Goal: Information Seeking & Learning: Learn about a topic

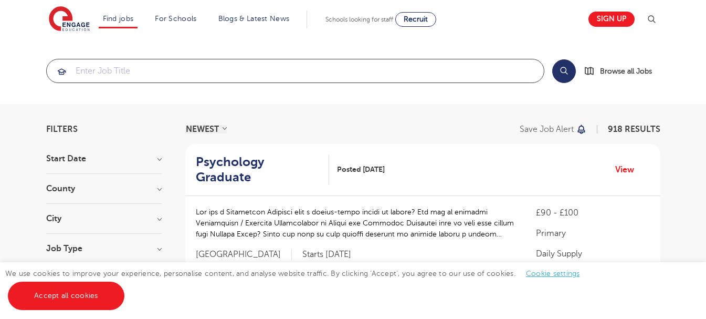
click at [122, 67] on input "search" at bounding box center [295, 70] width 497 height 23
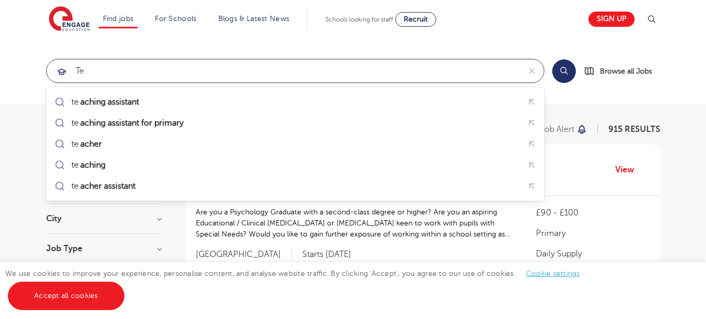
type input "T"
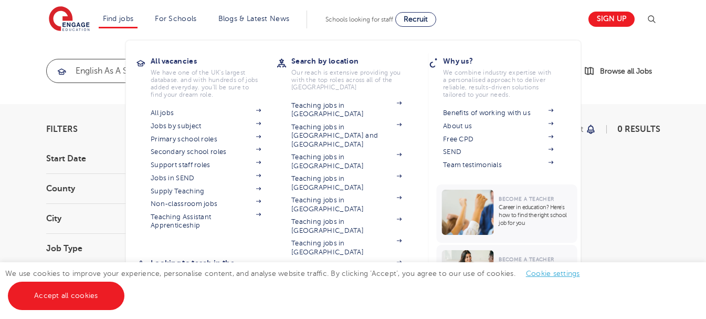
type input "English as a second language"
click at [125, 16] on link "Find jobs" at bounding box center [118, 19] width 31 height 8
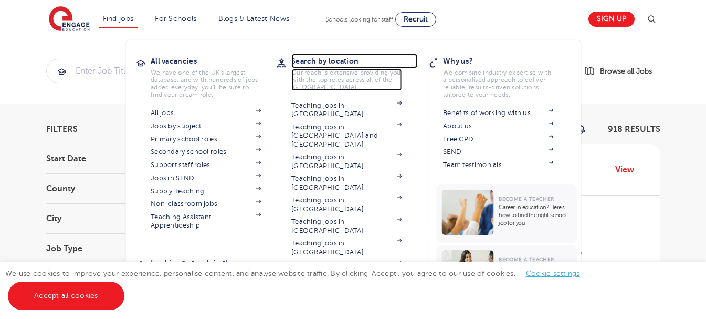
click at [323, 61] on h3 "Search by location" at bounding box center [354, 61] width 126 height 15
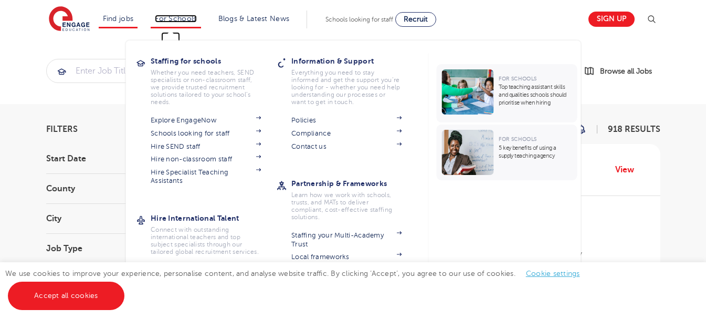
click at [183, 21] on link "For Schools" at bounding box center [175, 19] width 41 height 8
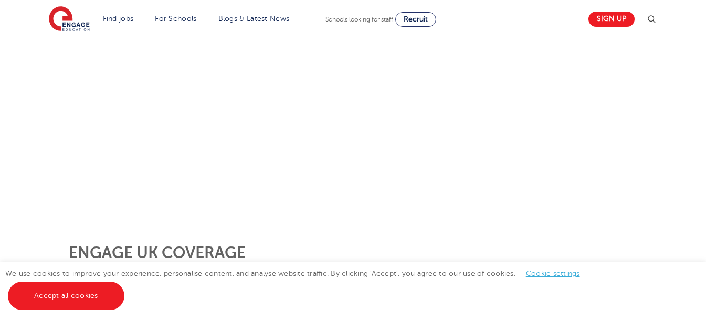
scroll to position [240, 0]
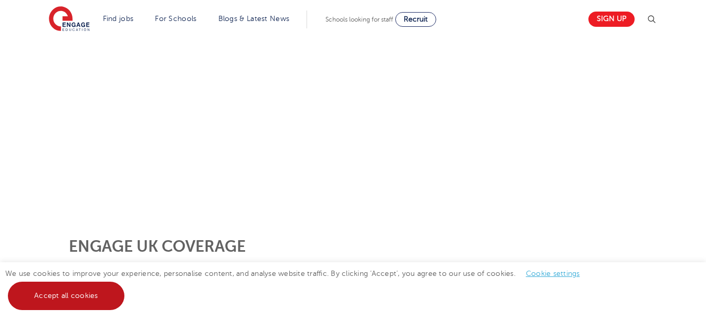
click at [51, 289] on link "Accept all cookies" at bounding box center [66, 295] width 117 height 28
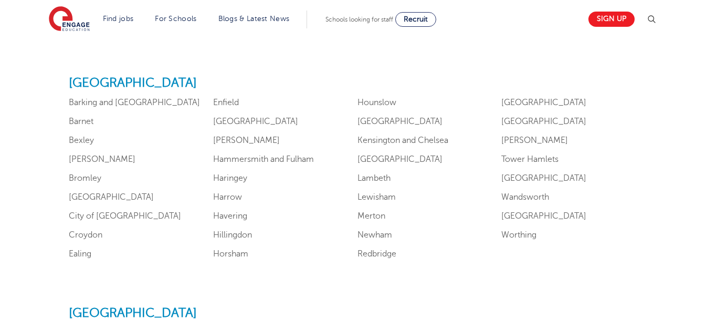
scroll to position [674, 0]
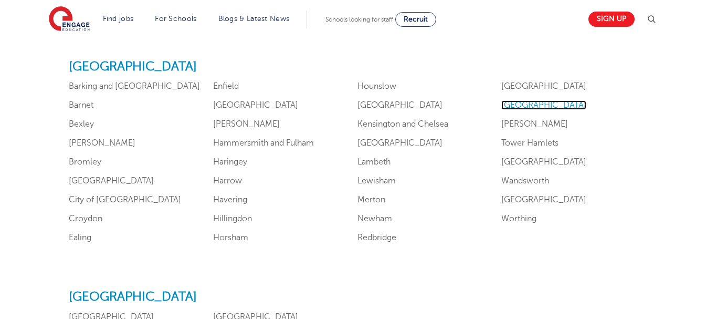
click at [523, 104] on link "Southwark" at bounding box center [543, 104] width 85 height 9
click at [512, 201] on link "Westminster" at bounding box center [543, 199] width 85 height 9
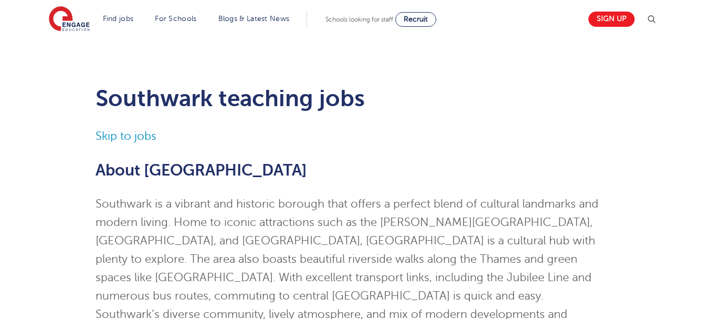
scroll to position [1214, 0]
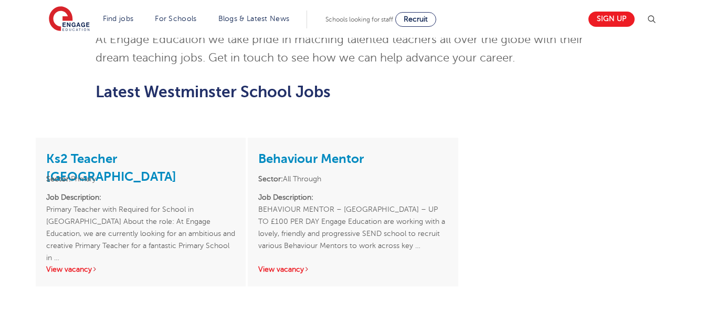
scroll to position [942, 0]
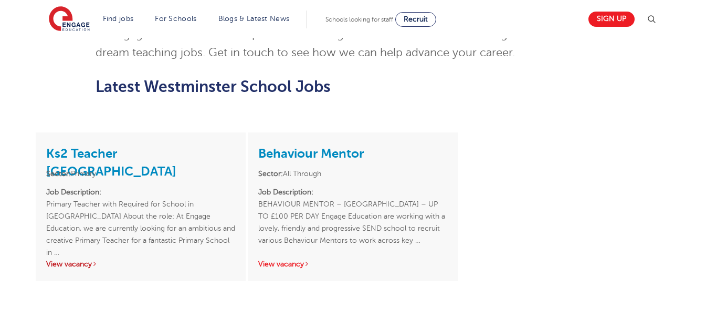
click at [80, 260] on link "View vacancy" at bounding box center [71, 264] width 51 height 8
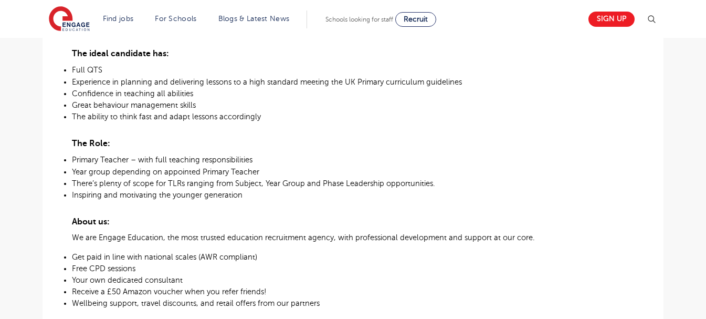
scroll to position [402, 0]
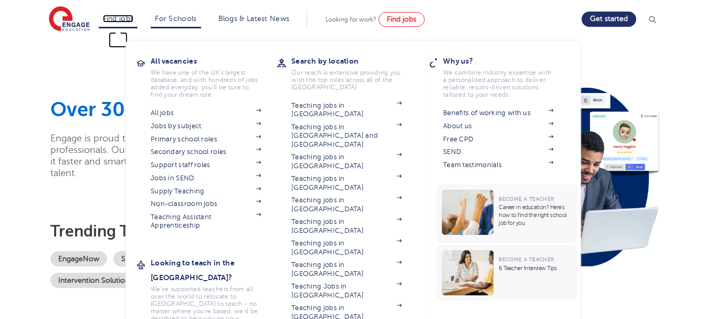
click at [116, 16] on link "Find jobs" at bounding box center [118, 19] width 31 height 8
